Goal: Information Seeking & Learning: Learn about a topic

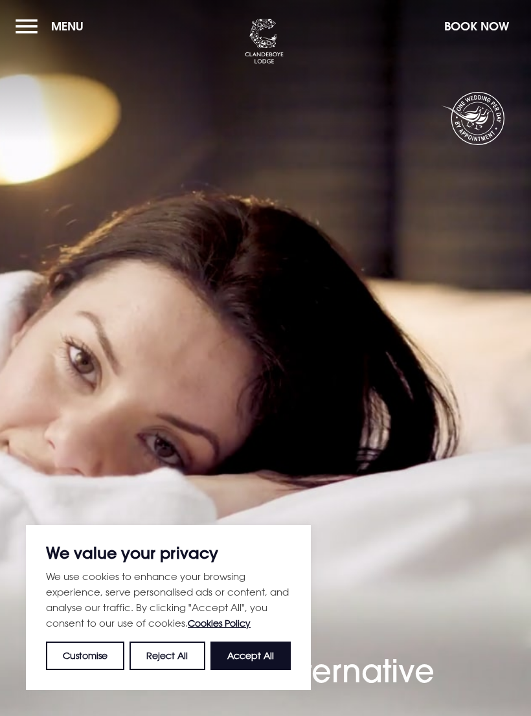
click at [268, 664] on button "Accept All" at bounding box center [251, 656] width 80 height 29
checkbox input "true"
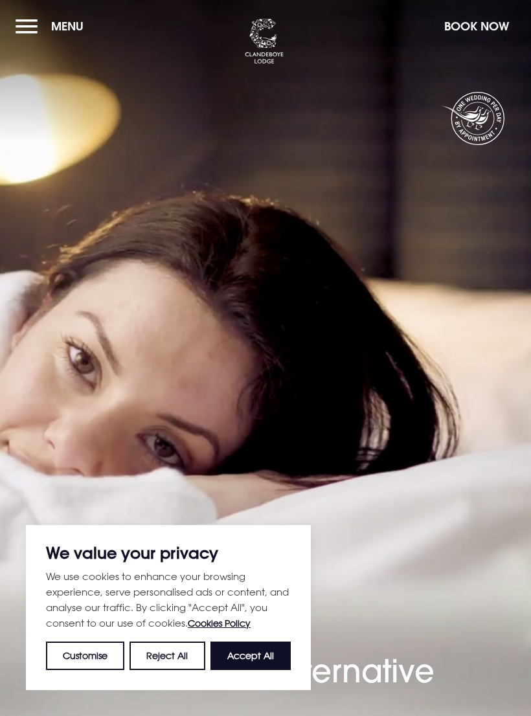
checkbox input "true"
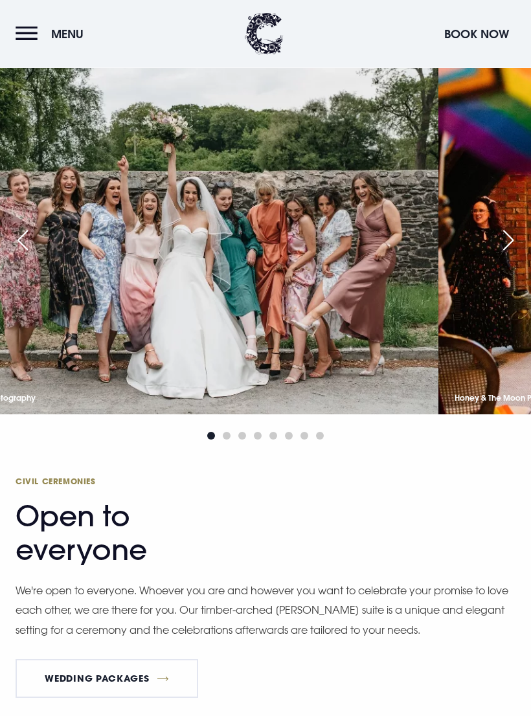
scroll to position [2253, 0]
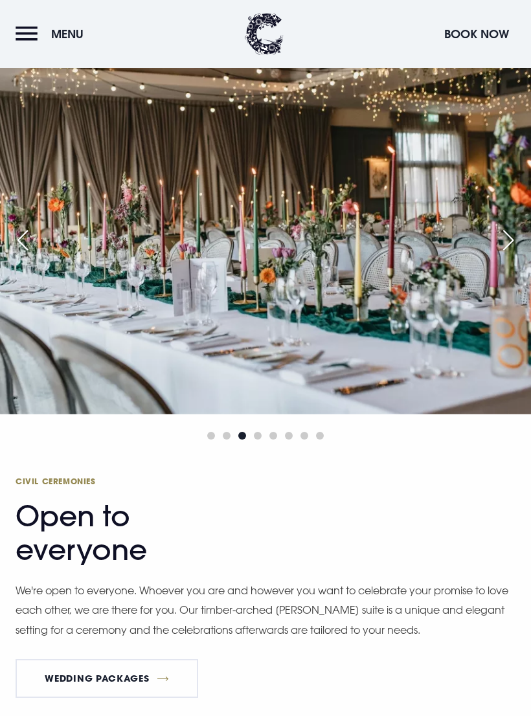
click at [508, 255] on div "Next slide" at bounding box center [508, 240] width 32 height 29
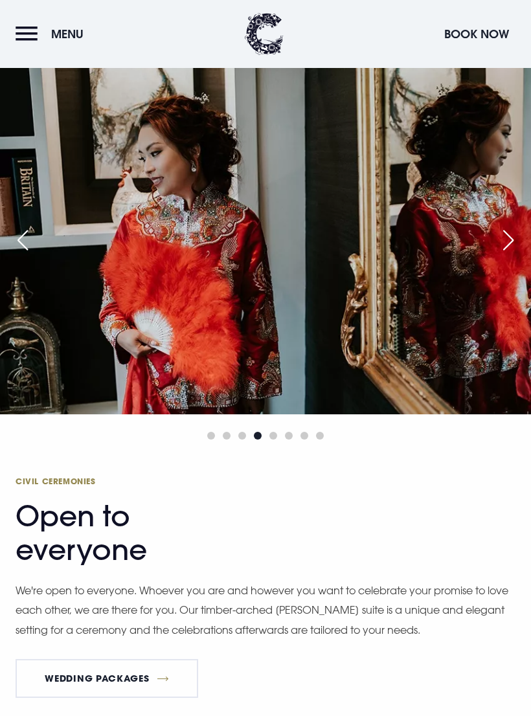
click at [503, 255] on div "Next slide" at bounding box center [508, 240] width 32 height 29
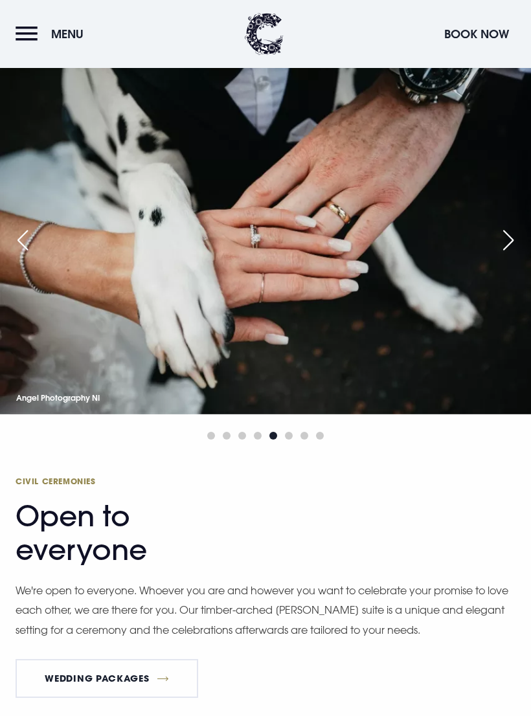
click at [502, 255] on div "Next slide" at bounding box center [508, 240] width 32 height 29
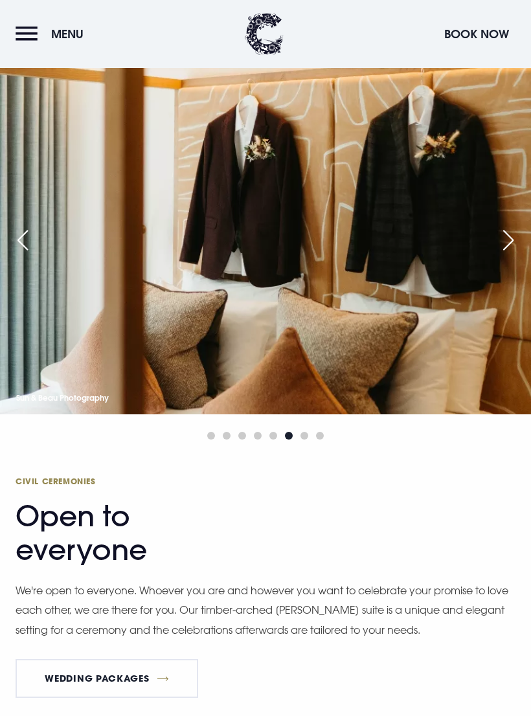
click at [501, 255] on div "Next slide" at bounding box center [508, 240] width 32 height 29
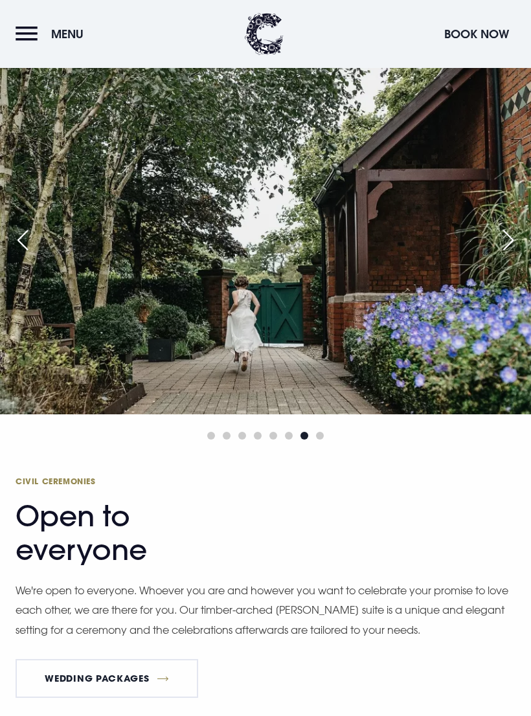
click at [497, 255] on div "Next slide" at bounding box center [508, 240] width 32 height 29
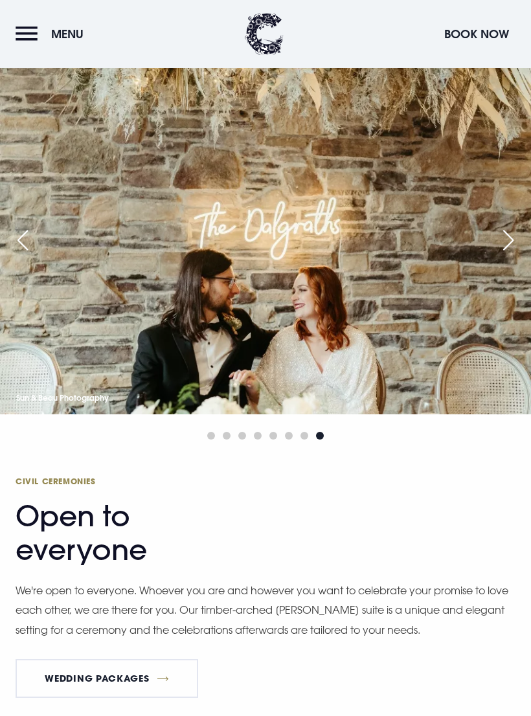
click at [501, 255] on div "Next slide" at bounding box center [508, 240] width 32 height 29
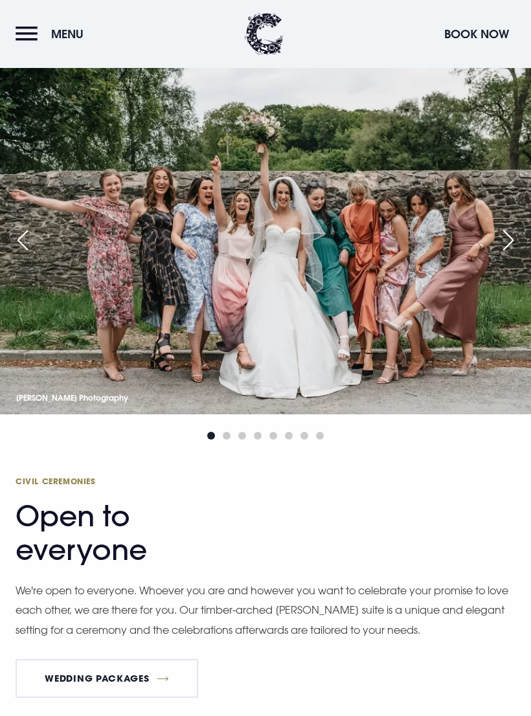
click at [497, 255] on div "Next slide" at bounding box center [508, 240] width 32 height 29
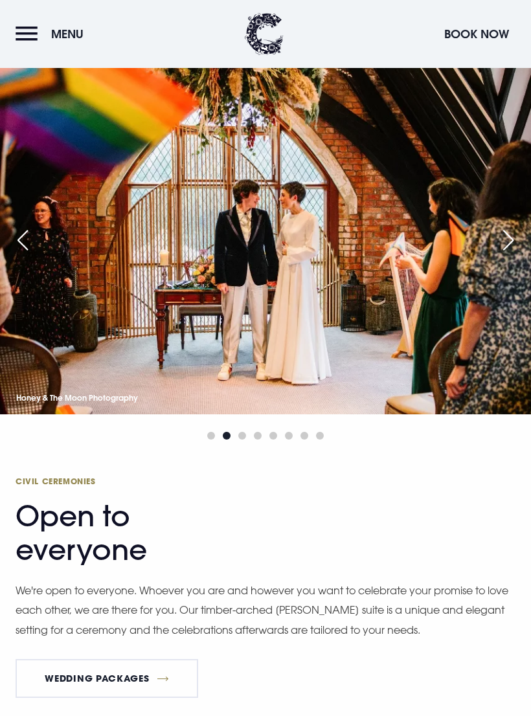
click at [501, 255] on div "Next slide" at bounding box center [508, 240] width 32 height 29
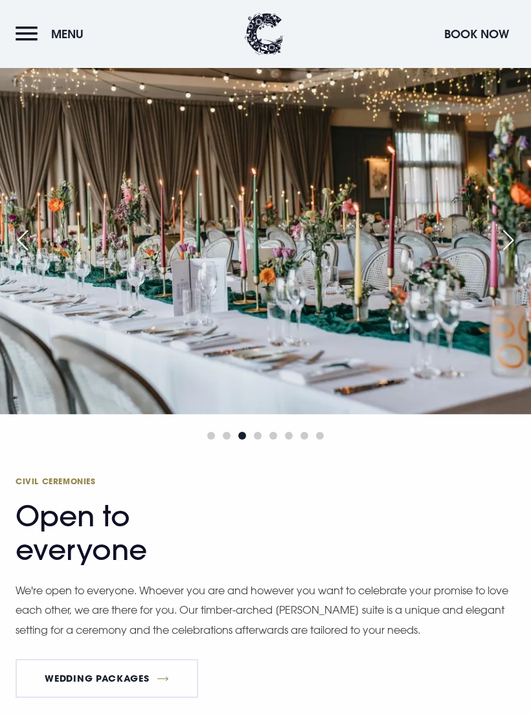
click at [501, 255] on div "Next slide" at bounding box center [508, 240] width 32 height 29
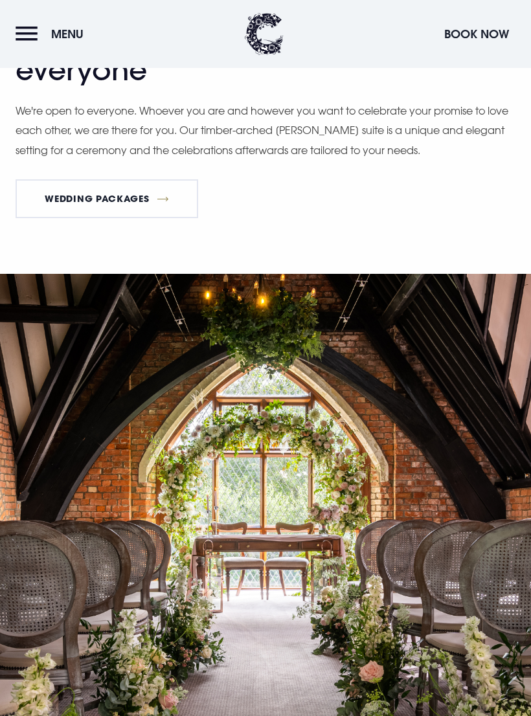
scroll to position [2734, 0]
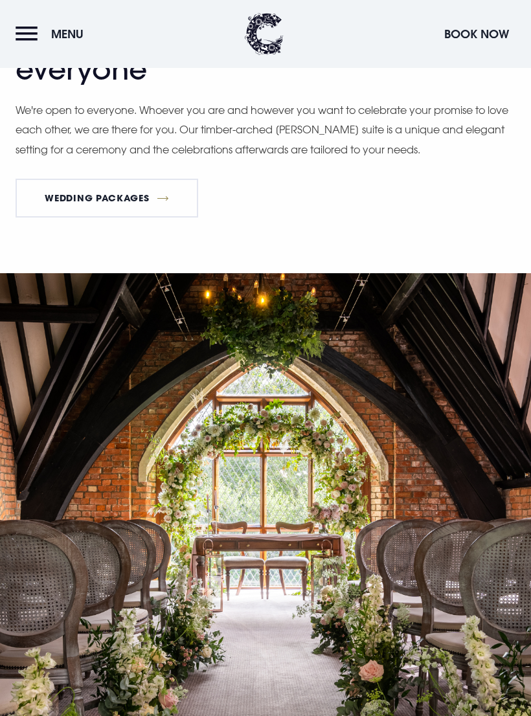
click at [64, 218] on link "Wedding Packages" at bounding box center [107, 198] width 183 height 39
